Goal: Navigation & Orientation: Find specific page/section

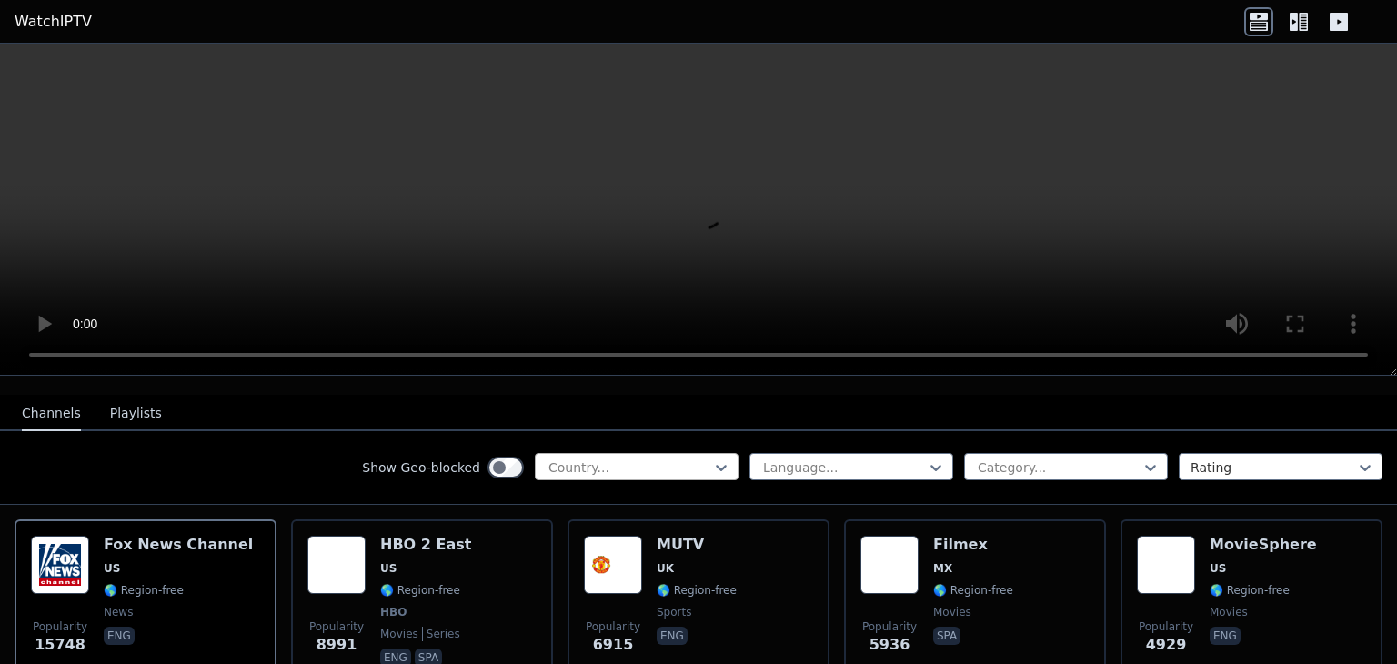
scroll to position [181, 0]
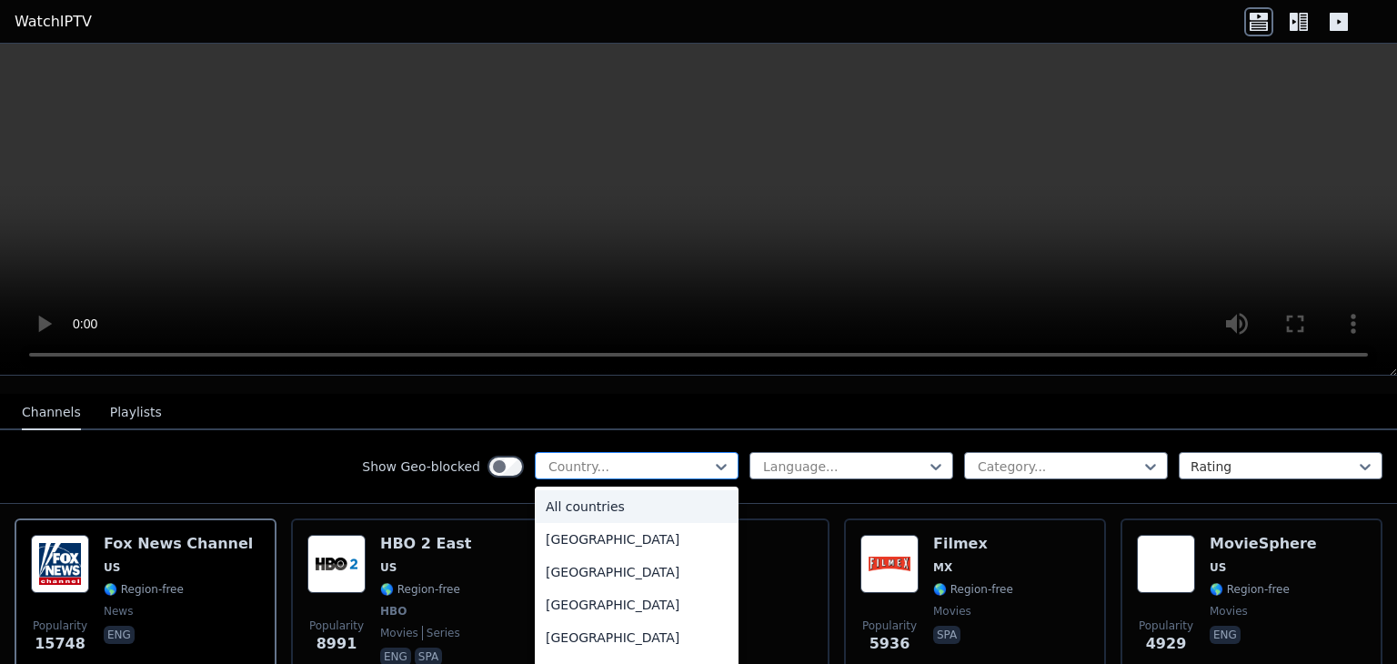
click at [669, 457] on div at bounding box center [630, 466] width 166 height 18
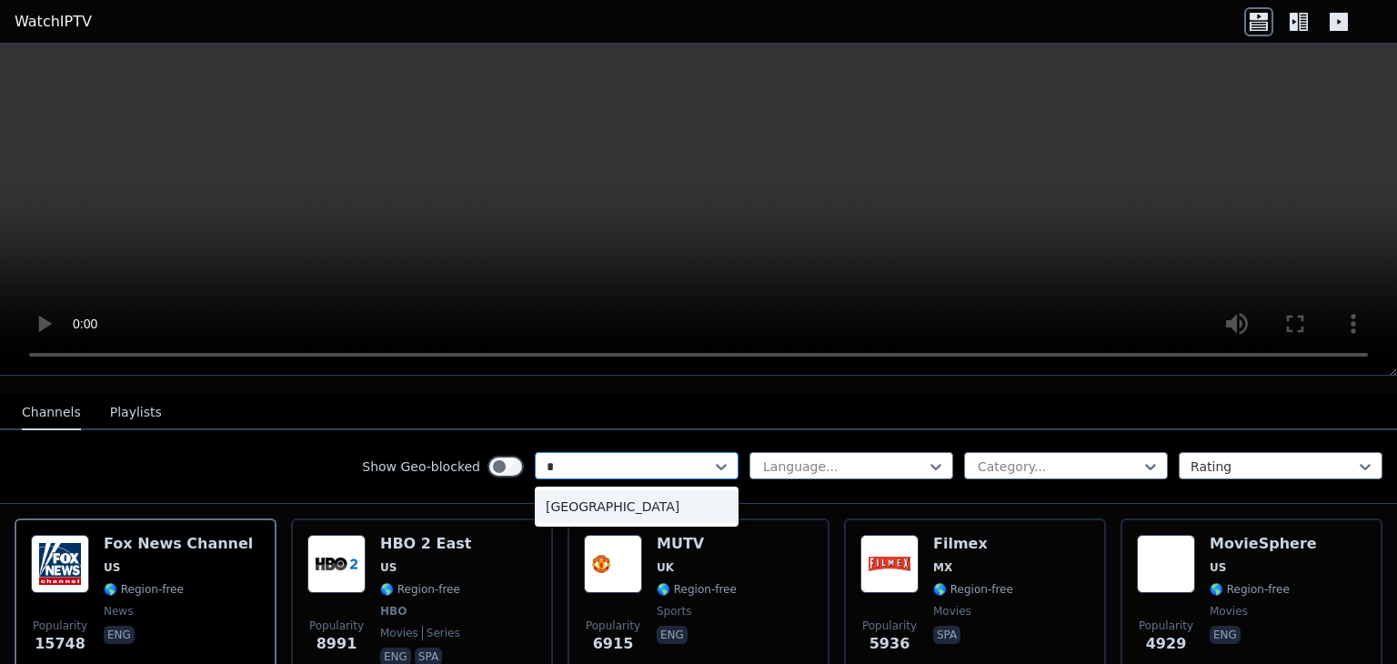
type input "**"
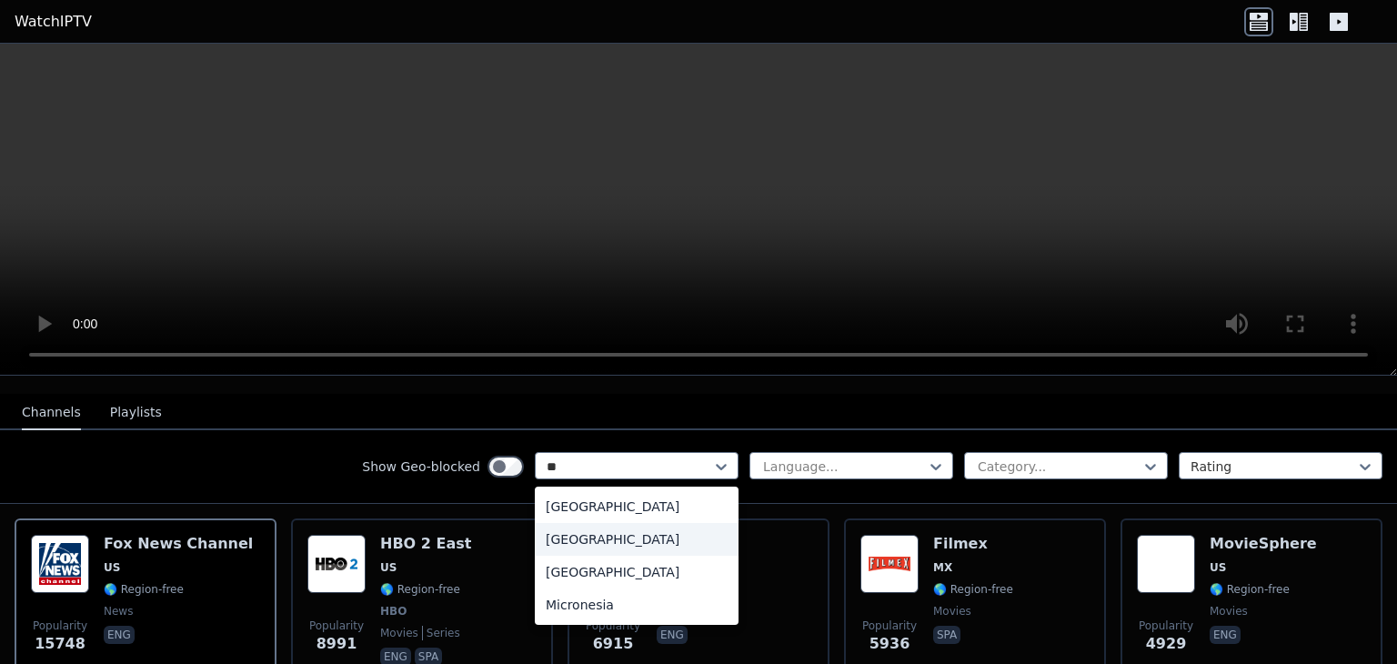
click at [578, 537] on div "[GEOGRAPHIC_DATA]" at bounding box center [637, 539] width 204 height 33
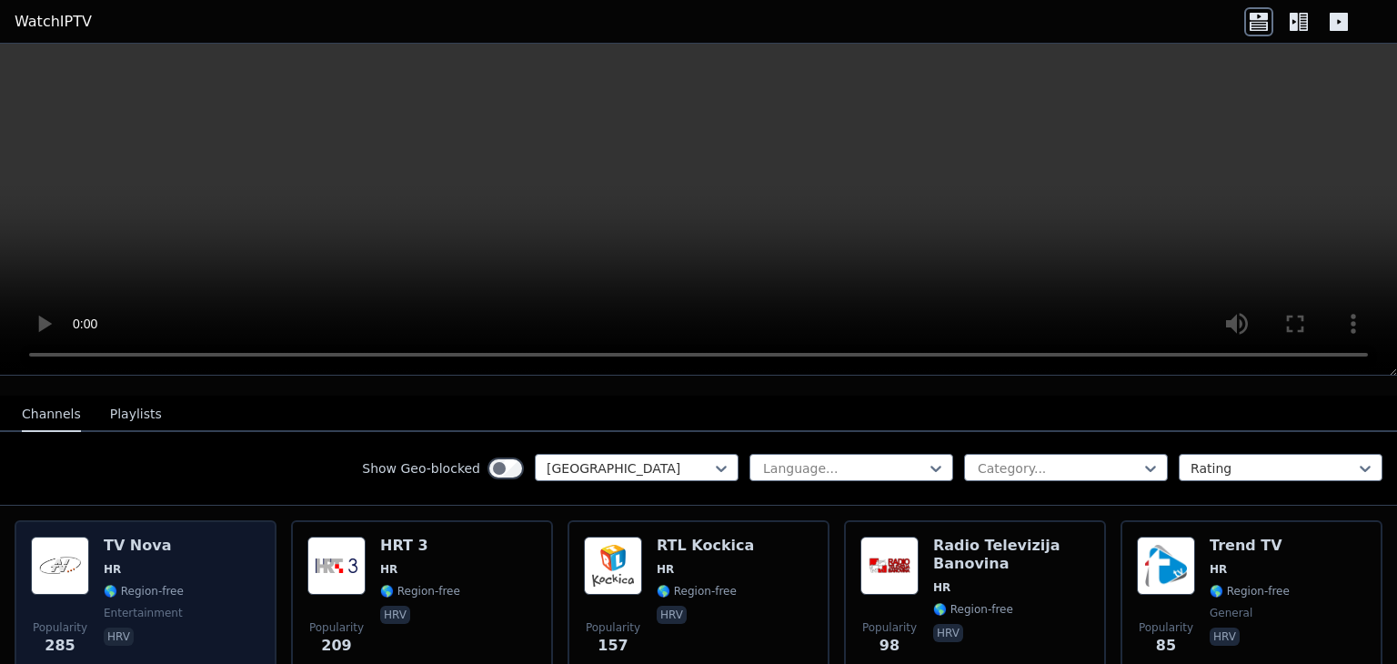
scroll to position [180, 0]
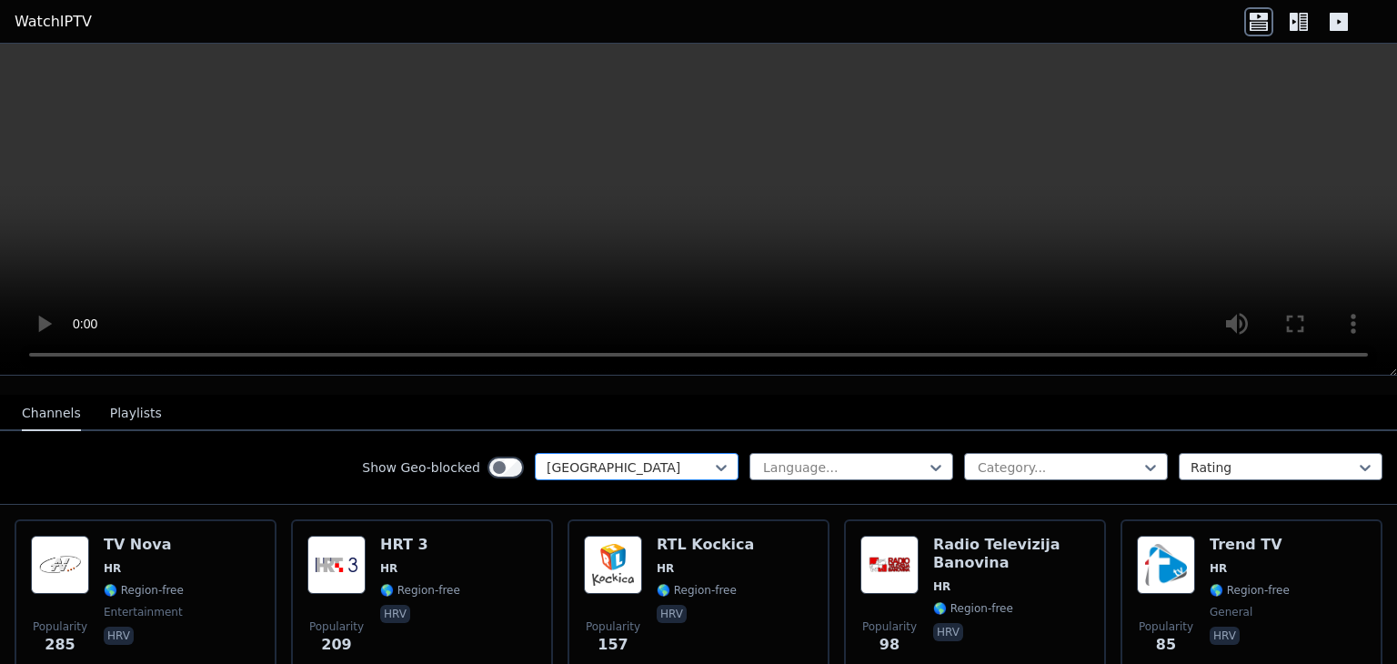
click at [620, 458] on div at bounding box center [630, 467] width 166 height 18
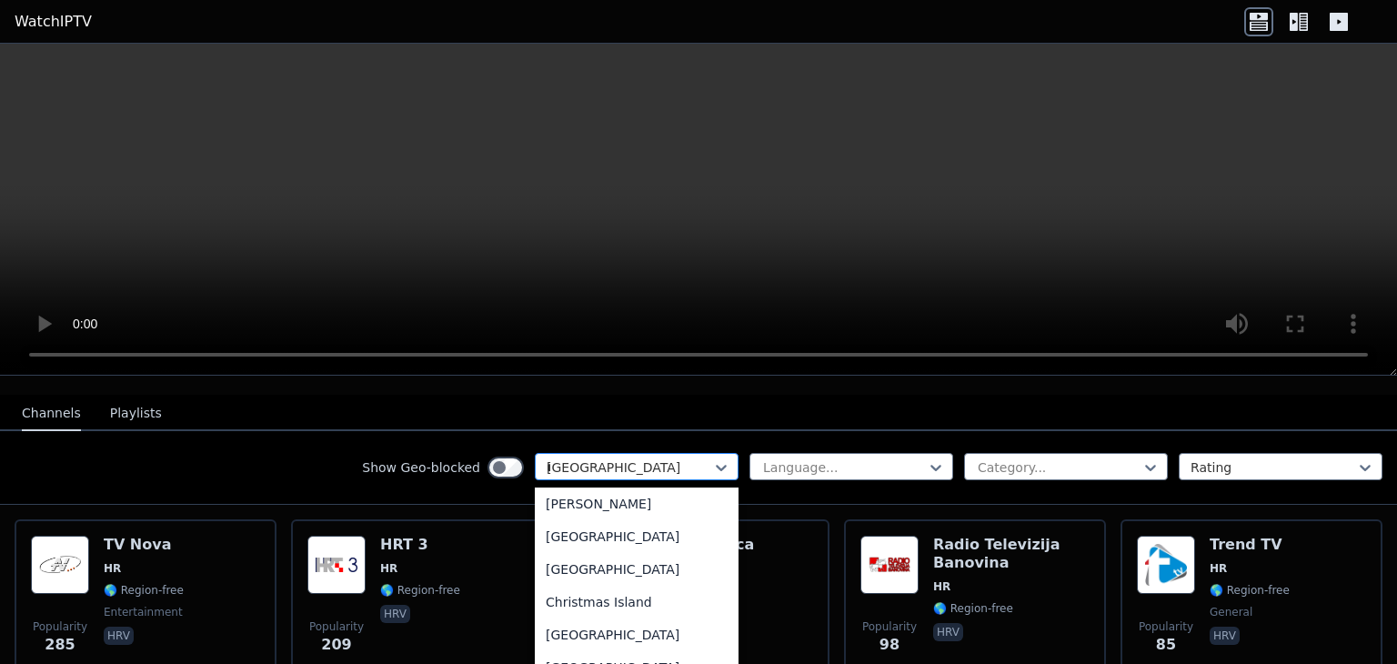
scroll to position [69, 0]
type input "***"
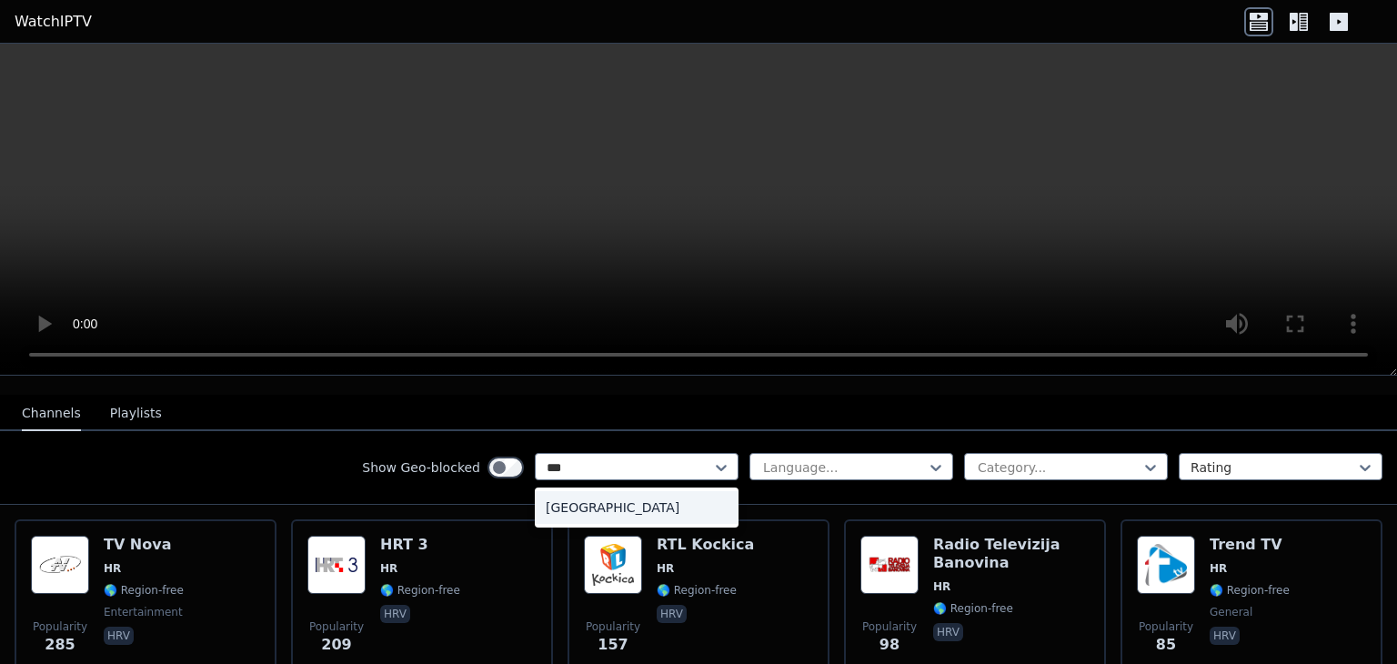
click at [587, 496] on div "[GEOGRAPHIC_DATA]" at bounding box center [637, 507] width 204 height 33
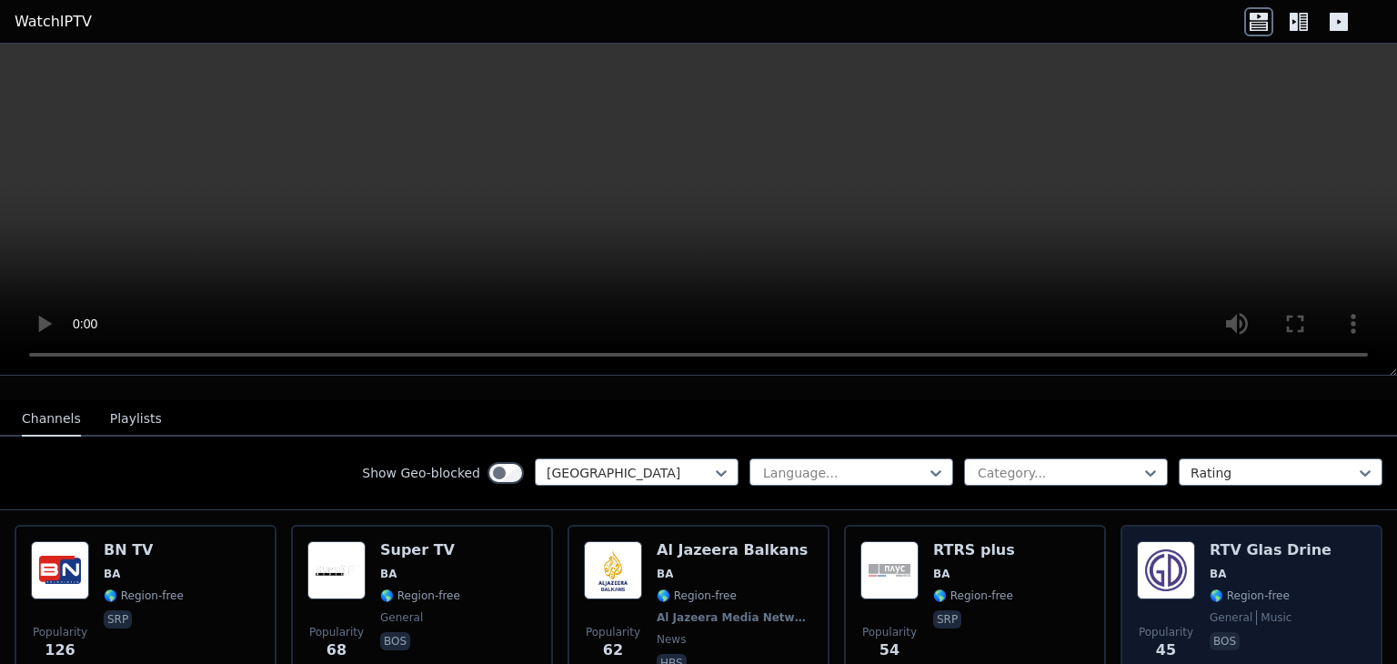
click at [1226, 541] on h6 "RTV Glas Drine" at bounding box center [1271, 550] width 122 height 18
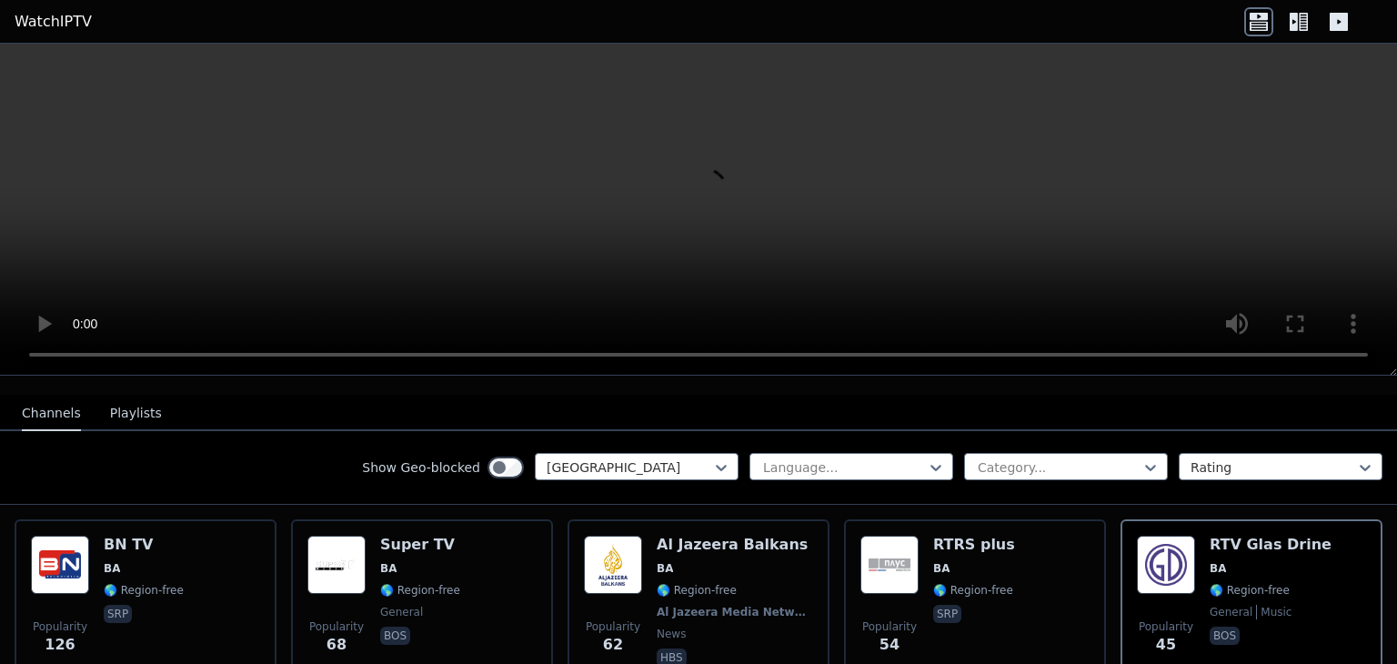
scroll to position [181, 0]
